Goal: Information Seeking & Learning: Learn about a topic

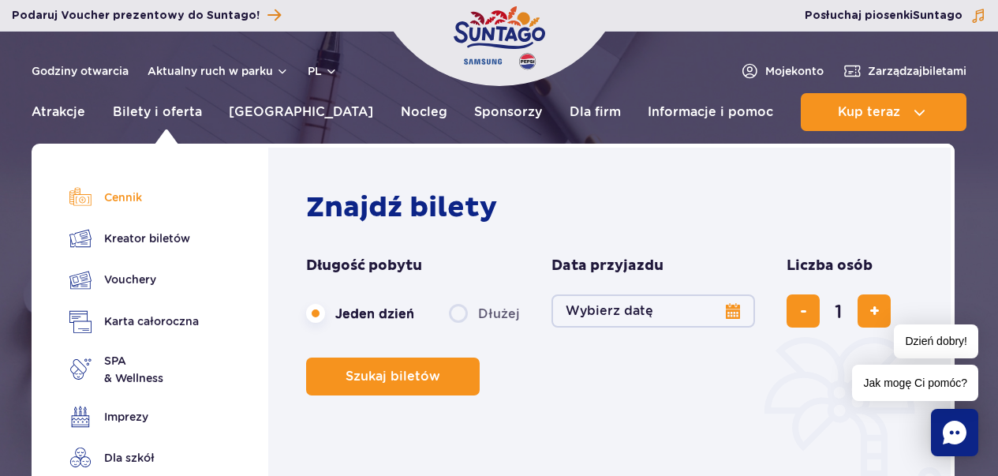
click at [122, 192] on link "Cennik" at bounding box center [133, 197] width 129 height 22
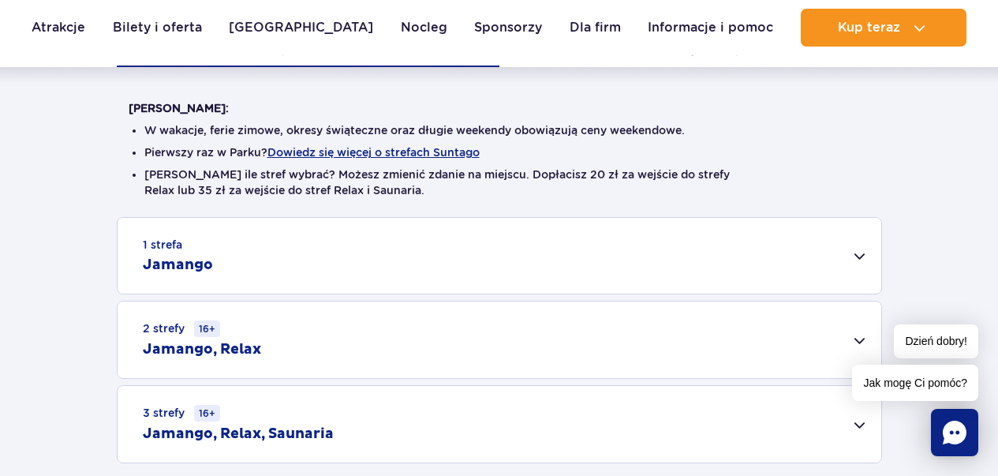
scroll to position [394, 0]
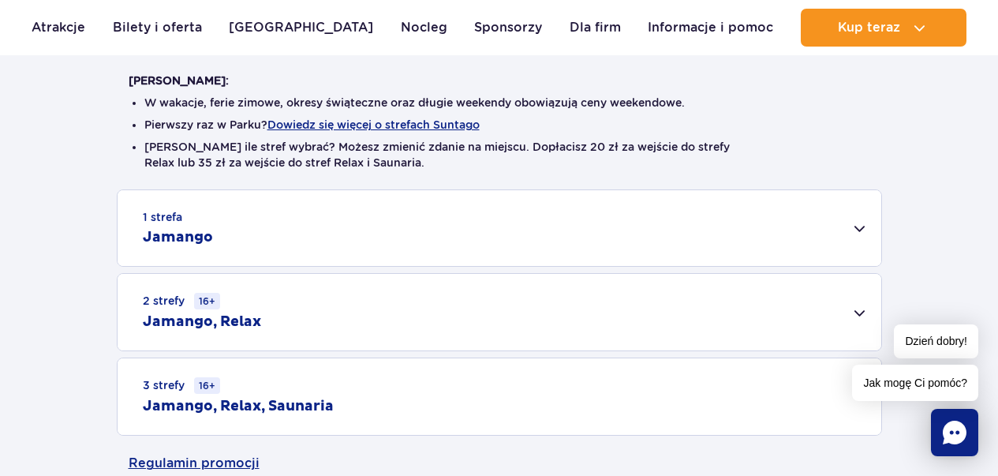
click at [853, 224] on div "1 strefa Jamango" at bounding box center [500, 228] width 764 height 76
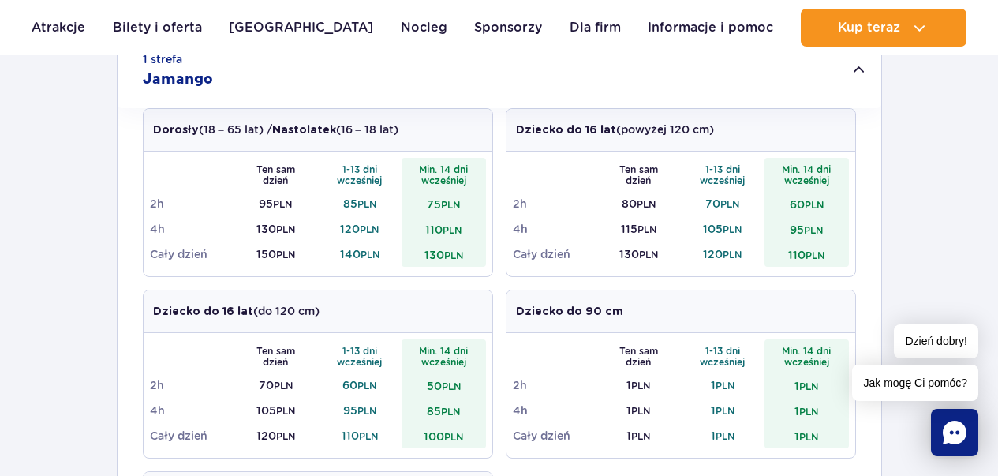
scroll to position [0, 0]
